Goal: Task Accomplishment & Management: Manage account settings

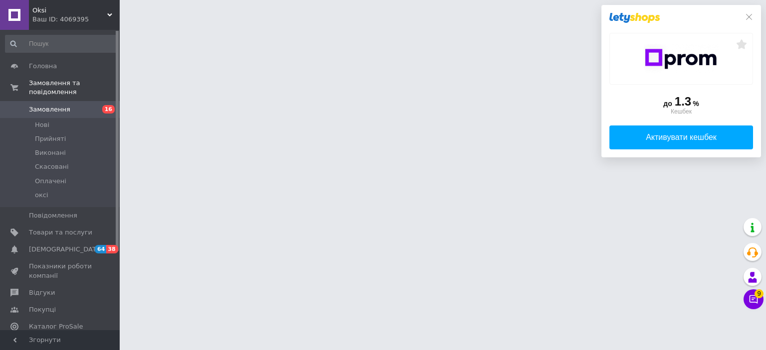
click at [750, 16] on div "до 1.3 % Кешбек Активувати кешбек" at bounding box center [681, 81] width 160 height 153
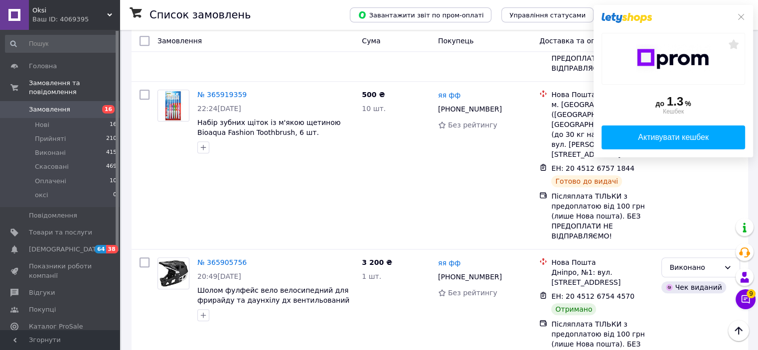
scroll to position [947, 0]
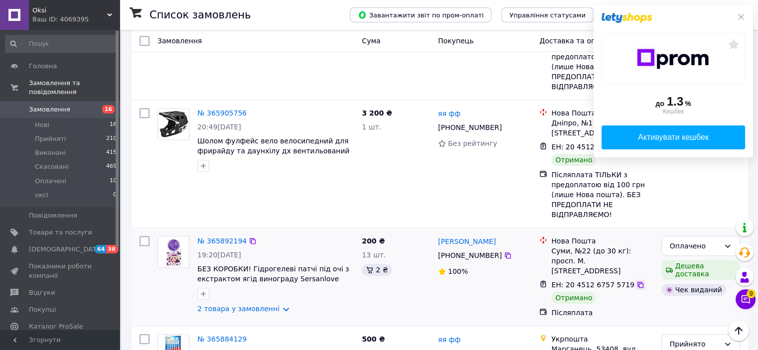
click at [637, 281] on icon at bounding box center [641, 285] width 8 height 8
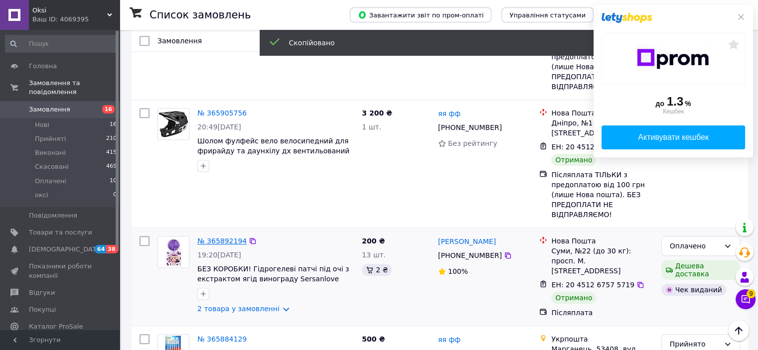
click at [222, 237] on link "№ 365892194" at bounding box center [221, 241] width 49 height 8
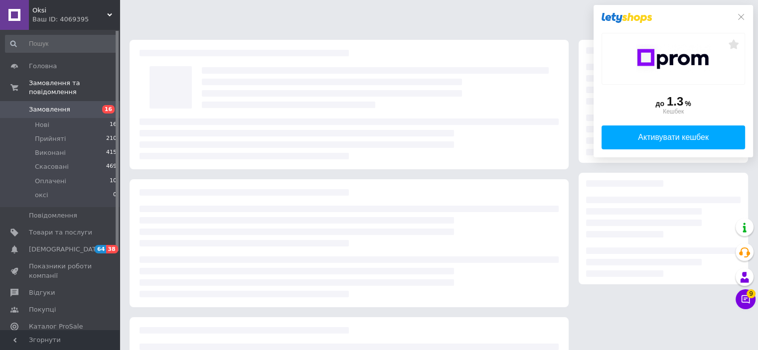
click at [748, 15] on div "до 1.3 % Кешбек Активувати кешбек" at bounding box center [674, 81] width 160 height 153
click at [745, 15] on icon at bounding box center [741, 17] width 8 height 8
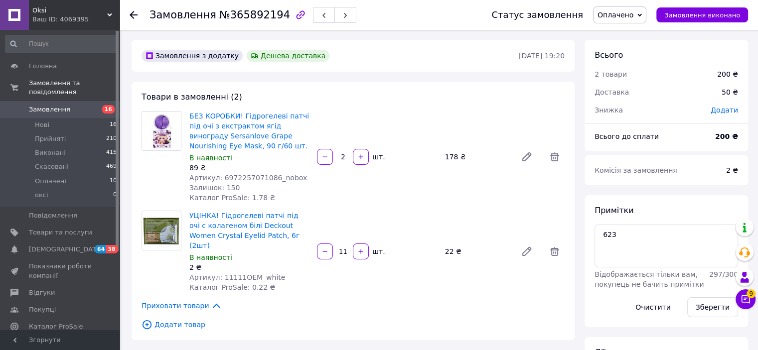
drag, startPoint x: 742, startPoint y: 158, endPoint x: 500, endPoint y: 198, distance: 245.6
click at [742, 158] on div "Комісія за замовлення 2 ₴" at bounding box center [667, 171] width 164 height 30
drag, startPoint x: 736, startPoint y: 155, endPoint x: 714, endPoint y: 159, distance: 22.8
click at [736, 156] on div "Комісія за замовлення 2 ₴" at bounding box center [667, 171] width 164 height 30
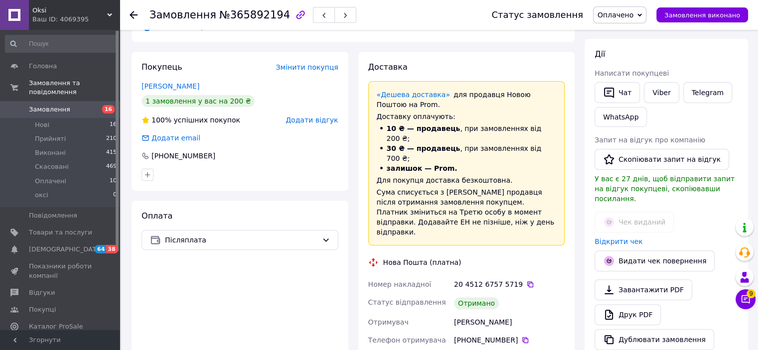
scroll to position [299, 0]
drag, startPoint x: 748, startPoint y: 139, endPoint x: 552, endPoint y: 83, distance: 203.7
click at [748, 139] on div "Всього 2 товари 200 ₴ Доставка 50 ₴ Знижка Додати Всього до сплати 200 ₴ Комісі…" at bounding box center [666, 343] width 173 height 1204
drag, startPoint x: 745, startPoint y: 144, endPoint x: 156, endPoint y: 93, distance: 591.5
click at [745, 144] on div "[PERSON_NAME] покупцеві   Чат Viber Telegram WhatsApp Запит на відгук про компа…" at bounding box center [667, 199] width 164 height 322
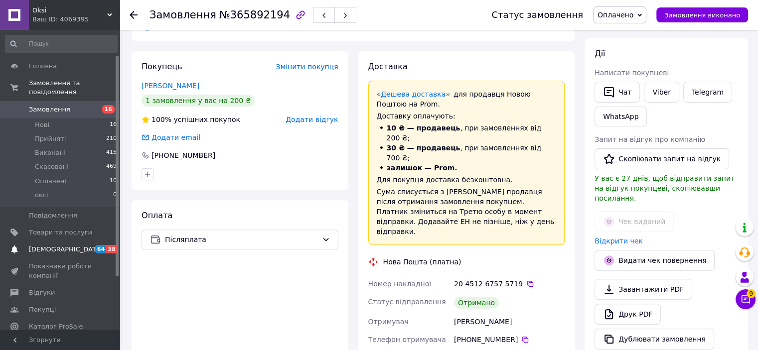
scroll to position [107, 0]
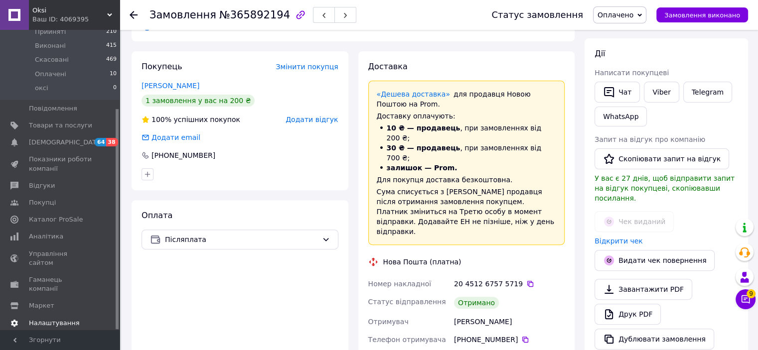
click at [63, 319] on span "Налаштування" at bounding box center [54, 323] width 51 height 9
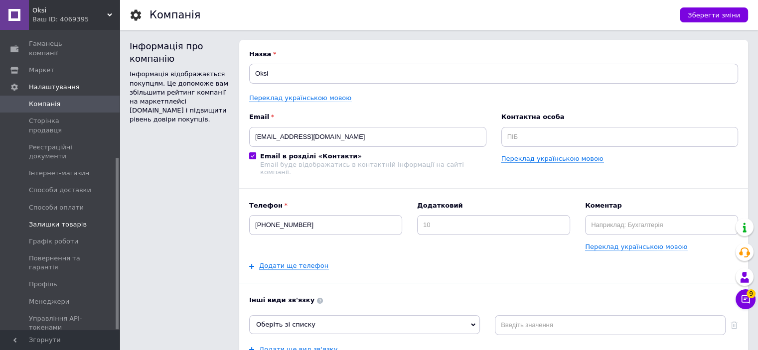
scroll to position [224, 0]
click at [62, 195] on link "Способи оплати" at bounding box center [61, 203] width 123 height 17
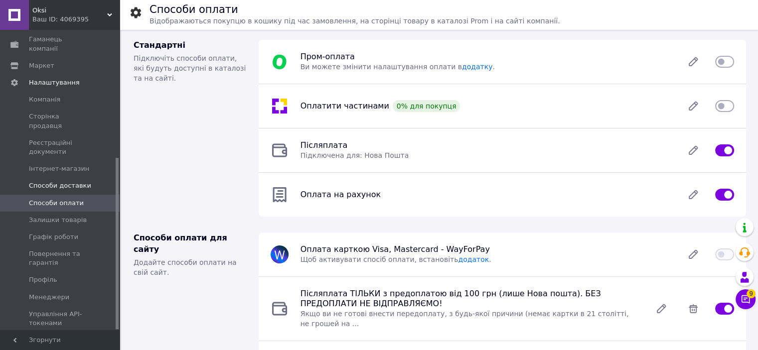
click at [75, 181] on span "Способи доставки" at bounding box center [60, 185] width 62 height 9
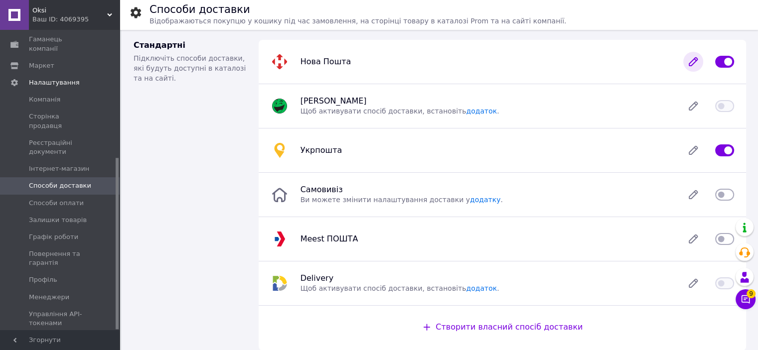
click at [688, 64] on icon at bounding box center [694, 62] width 20 height 20
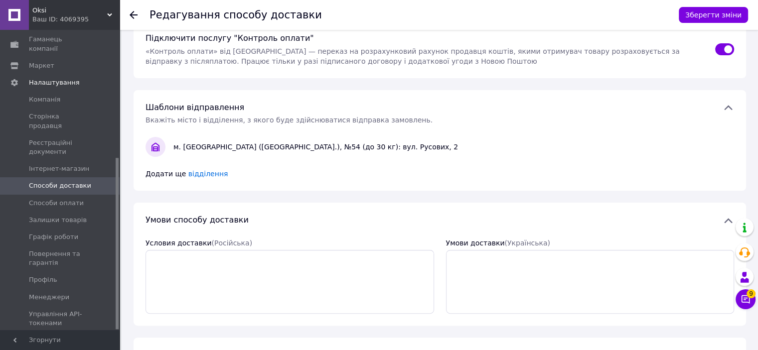
scroll to position [349, 0]
